Goal: Obtain resource: Obtain resource

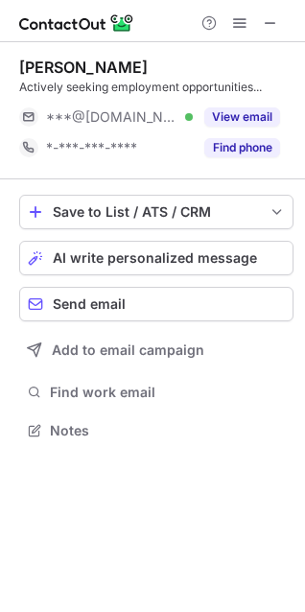
scroll to position [418, 305]
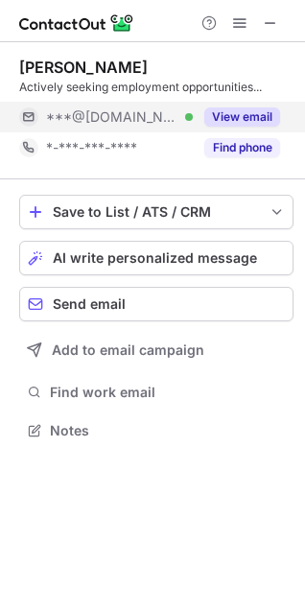
click at [223, 113] on button "View email" at bounding box center [242, 116] width 76 height 19
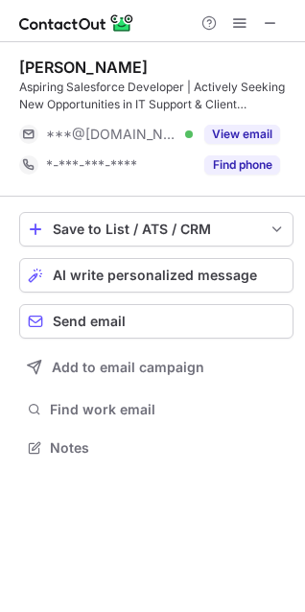
scroll to position [435, 305]
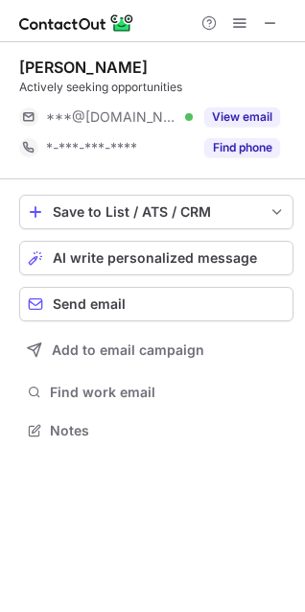
scroll to position [418, 305]
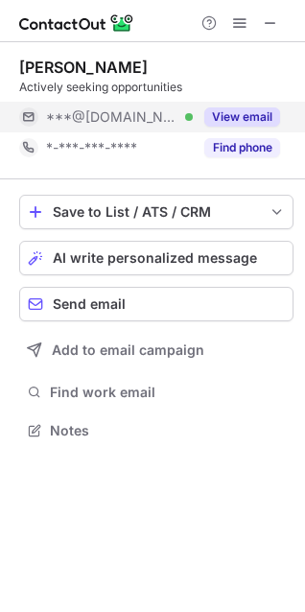
click at [225, 112] on button "View email" at bounding box center [242, 116] width 76 height 19
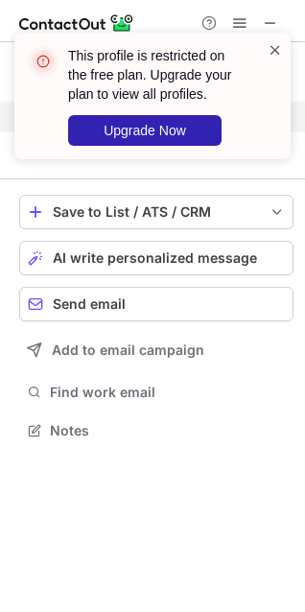
click at [279, 52] on span at bounding box center [275, 49] width 15 height 19
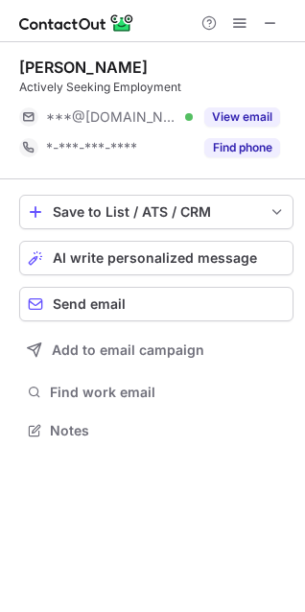
scroll to position [418, 305]
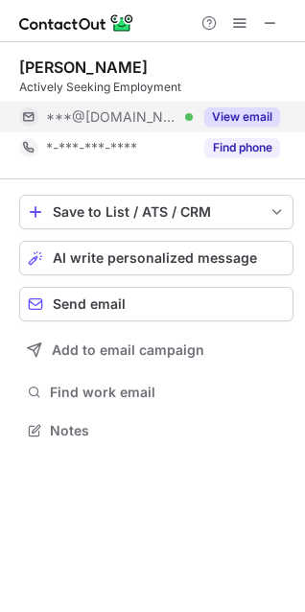
click at [234, 107] on div "View email" at bounding box center [236, 117] width 87 height 31
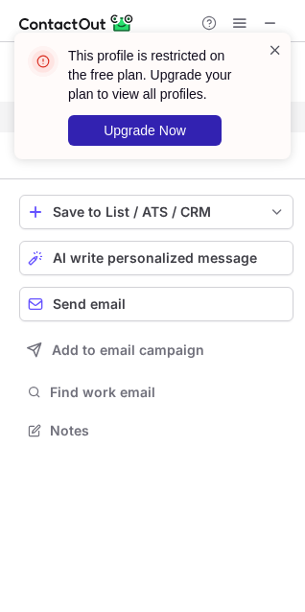
click at [279, 45] on span at bounding box center [275, 49] width 15 height 19
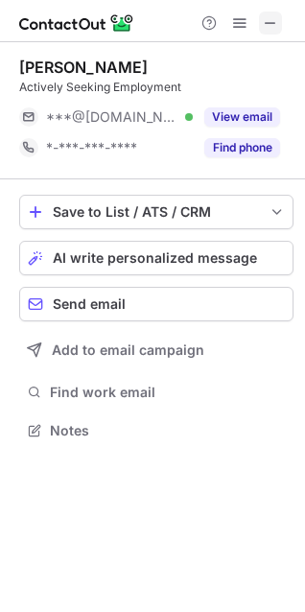
click at [266, 27] on span at bounding box center [270, 22] width 15 height 15
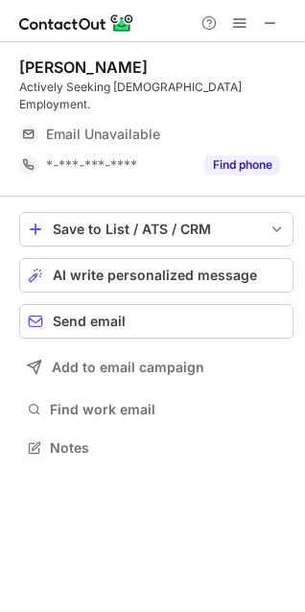
scroll to position [418, 305]
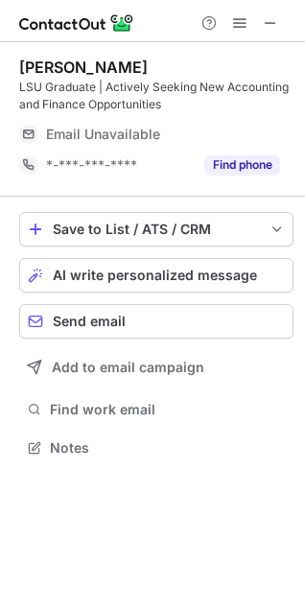
scroll to position [435, 305]
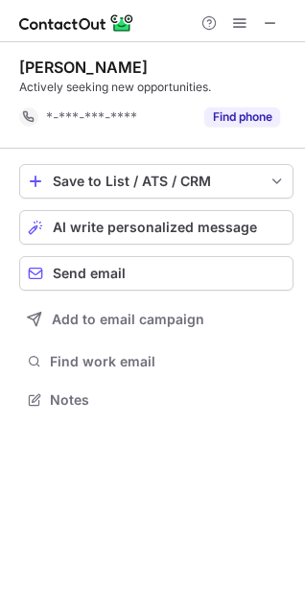
scroll to position [387, 305]
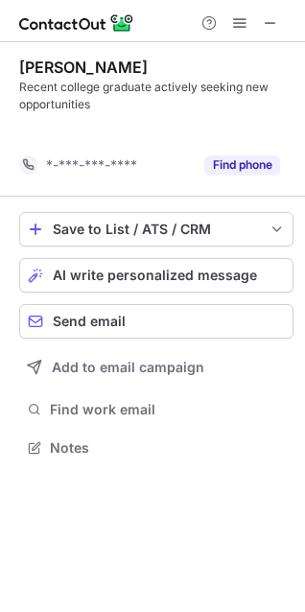
scroll to position [404, 305]
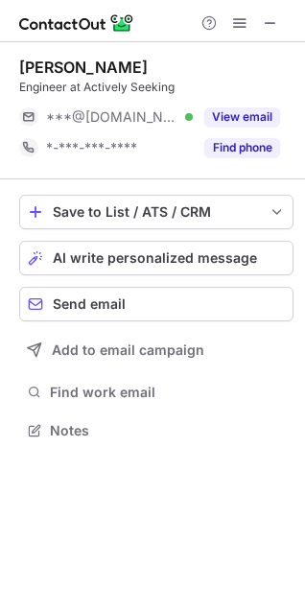
scroll to position [418, 305]
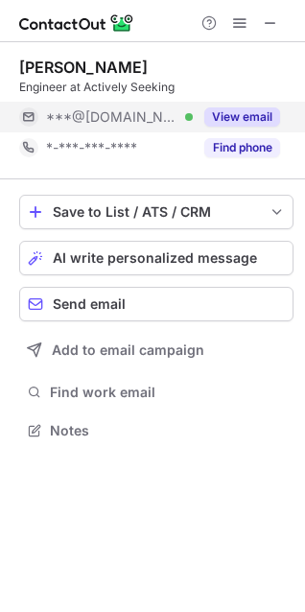
click at [241, 119] on button "View email" at bounding box center [242, 116] width 76 height 19
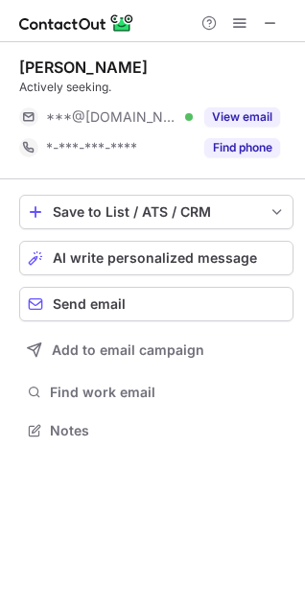
scroll to position [418, 305]
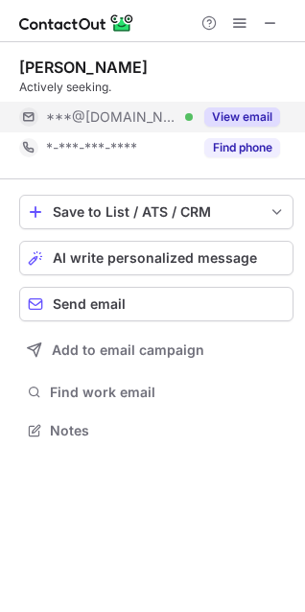
click at [227, 112] on button "View email" at bounding box center [242, 116] width 76 height 19
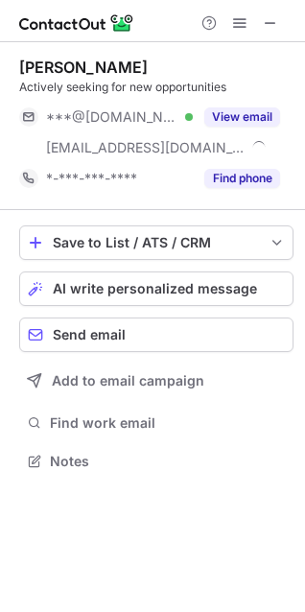
scroll to position [448, 305]
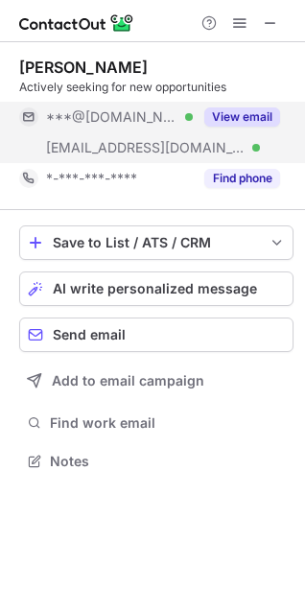
click at [242, 106] on div "View email" at bounding box center [236, 117] width 87 height 31
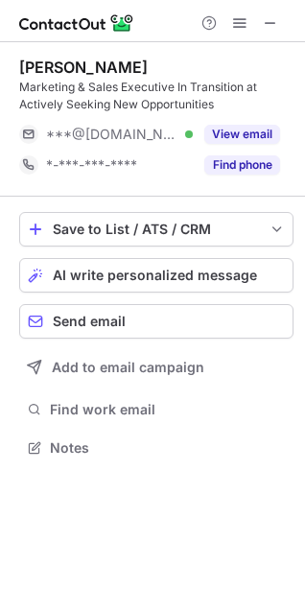
scroll to position [435, 305]
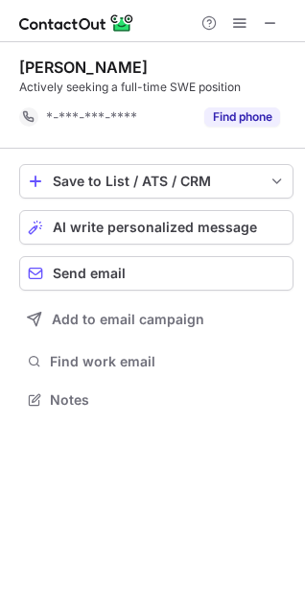
scroll to position [387, 305]
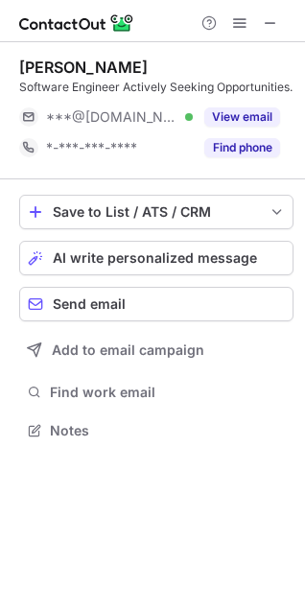
scroll to position [418, 305]
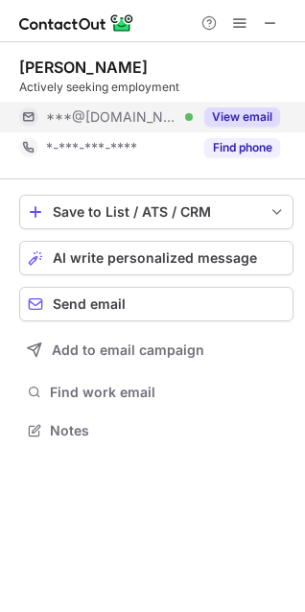
click at [247, 110] on button "View email" at bounding box center [242, 116] width 76 height 19
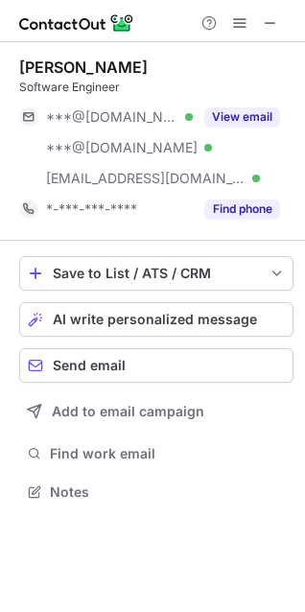
scroll to position [479, 305]
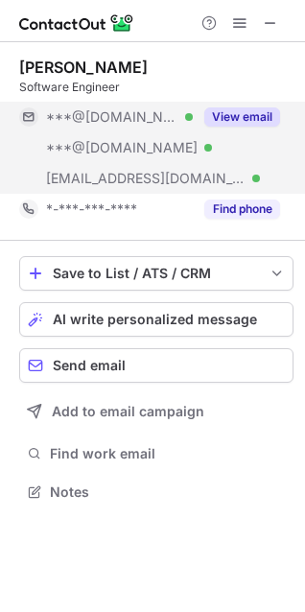
click at [247, 123] on button "View email" at bounding box center [242, 116] width 76 height 19
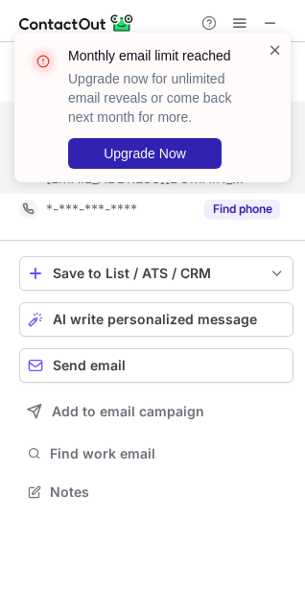
click at [273, 49] on span at bounding box center [275, 49] width 15 height 19
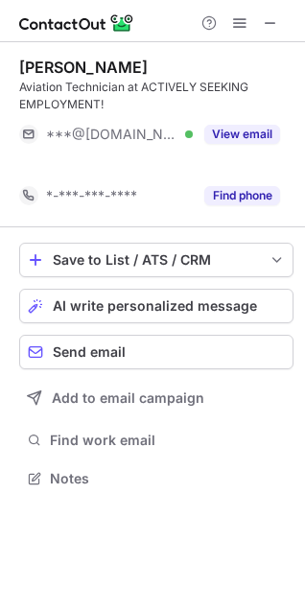
scroll to position [435, 305]
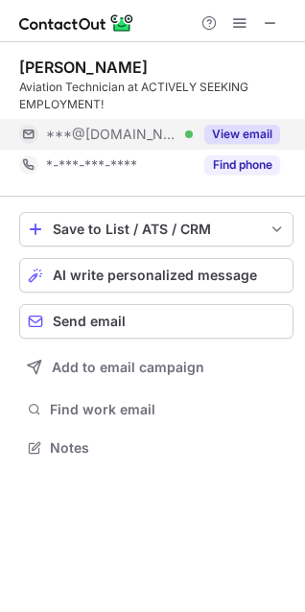
click at [249, 123] on div "View email" at bounding box center [236, 134] width 87 height 31
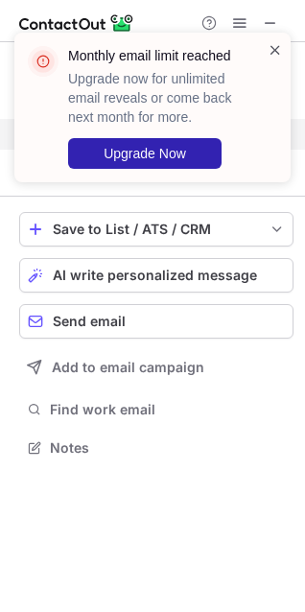
click at [275, 42] on span at bounding box center [275, 49] width 15 height 19
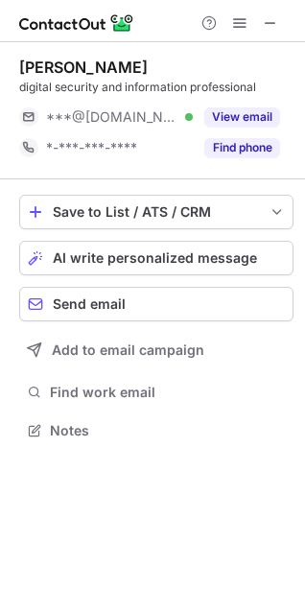
scroll to position [418, 305]
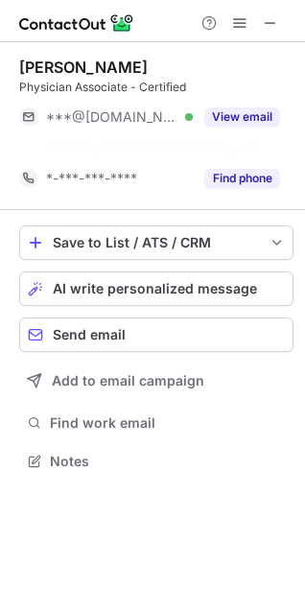
scroll to position [418, 305]
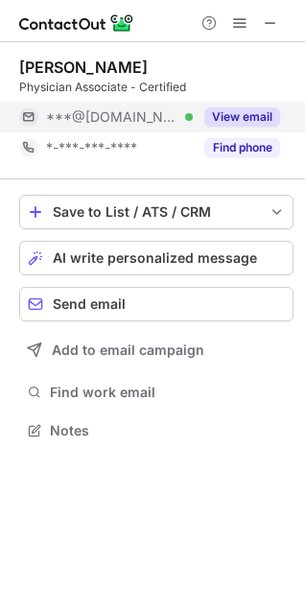
click at [216, 124] on button "View email" at bounding box center [242, 116] width 76 height 19
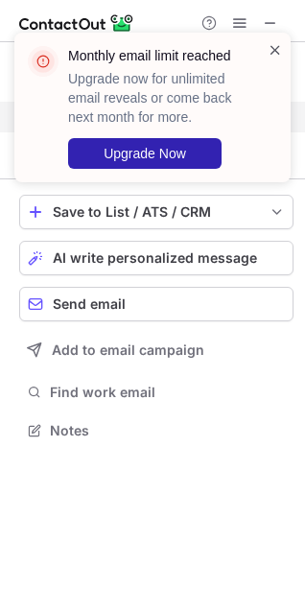
click at [272, 43] on span at bounding box center [275, 49] width 15 height 19
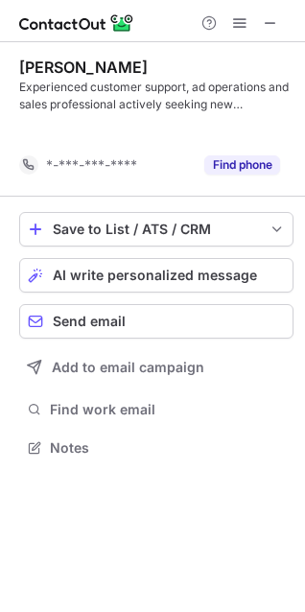
scroll to position [404, 305]
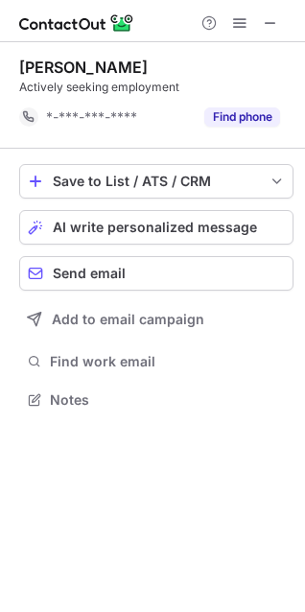
scroll to position [387, 305]
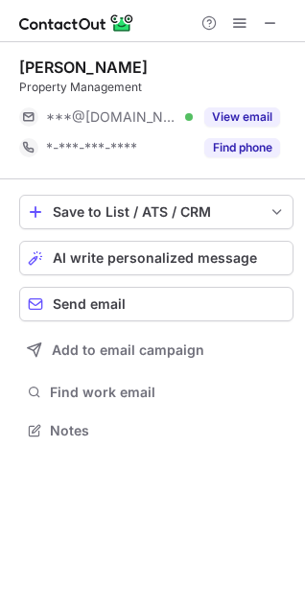
scroll to position [418, 305]
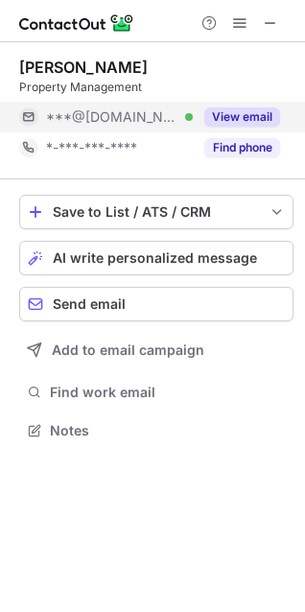
click at [253, 125] on button "View email" at bounding box center [242, 116] width 76 height 19
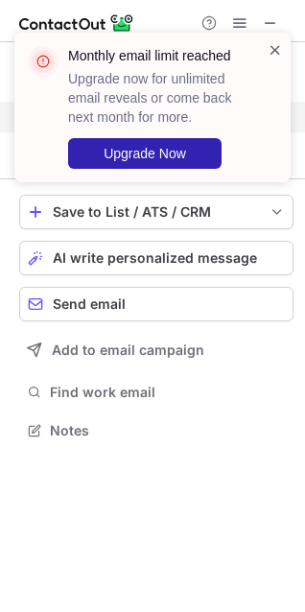
click at [274, 47] on span at bounding box center [275, 49] width 15 height 19
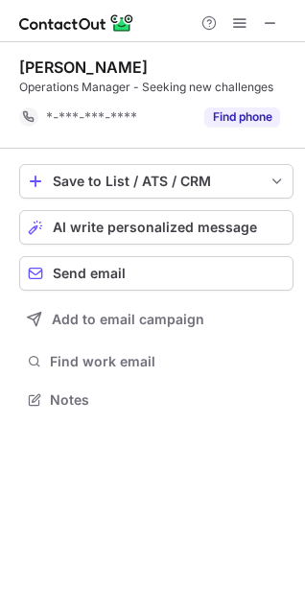
scroll to position [387, 305]
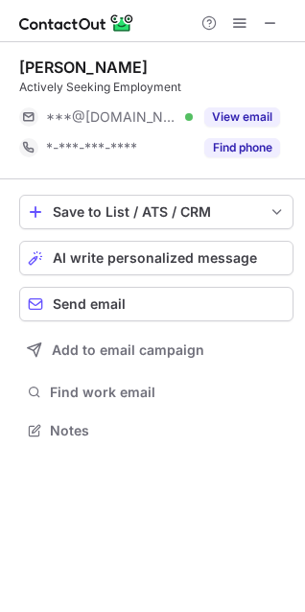
scroll to position [418, 305]
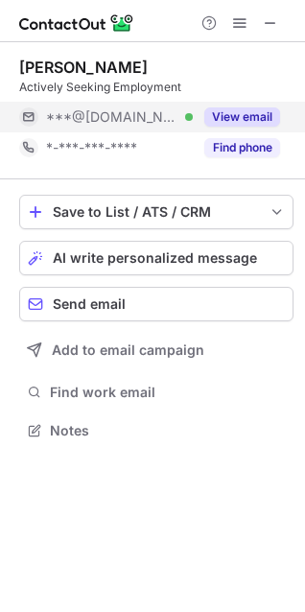
click at [241, 109] on button "View email" at bounding box center [242, 116] width 76 height 19
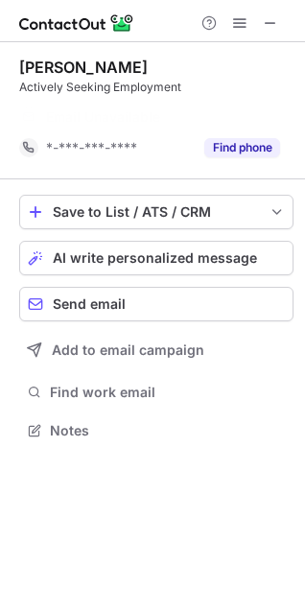
scroll to position [387, 305]
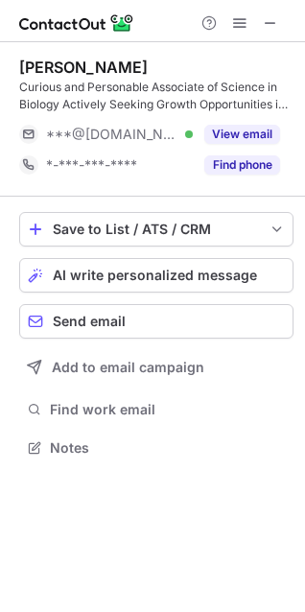
scroll to position [435, 305]
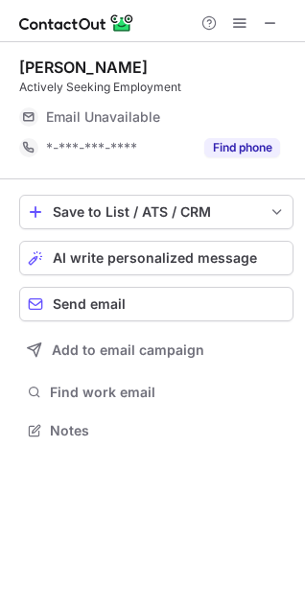
scroll to position [418, 305]
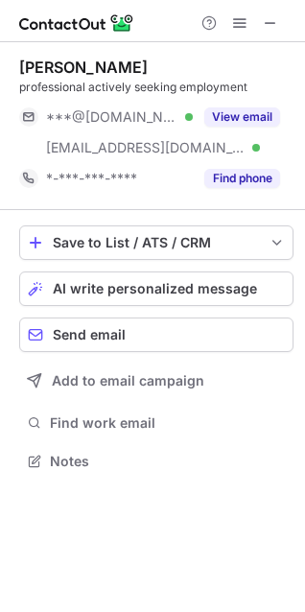
scroll to position [448, 305]
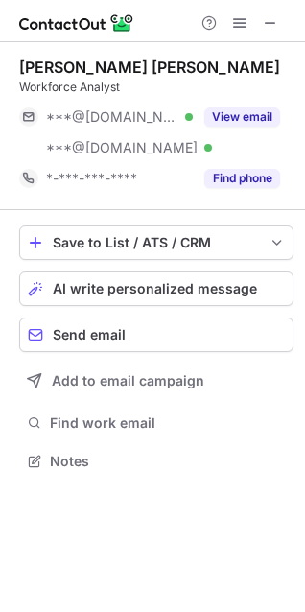
scroll to position [448, 305]
